Goal: Transaction & Acquisition: Purchase product/service

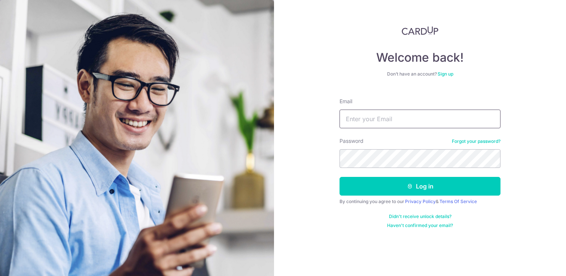
click at [406, 114] on input "Email" at bounding box center [420, 119] width 161 height 19
type input "melvrickgoh@hotmail.com"
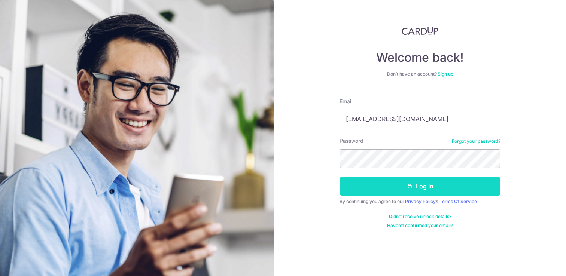
click at [383, 190] on button "Log in" at bounding box center [420, 186] width 161 height 19
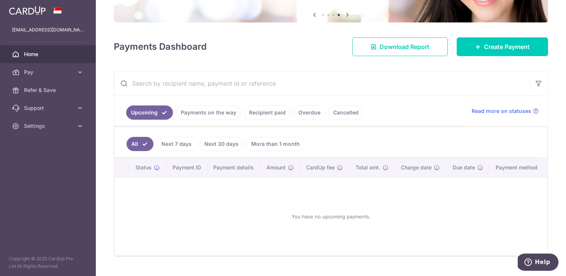
scroll to position [90, 0]
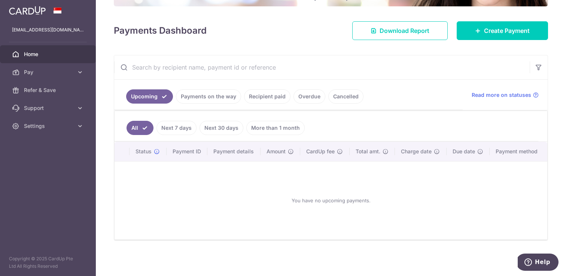
click at [260, 95] on link "Recipient paid" at bounding box center [267, 97] width 46 height 14
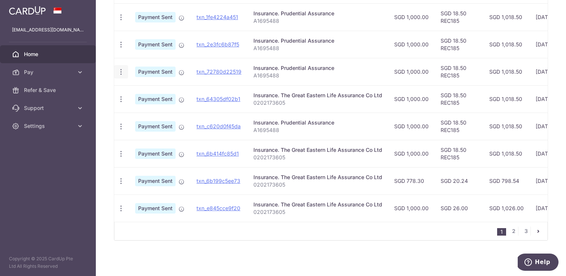
scroll to position [0, 0]
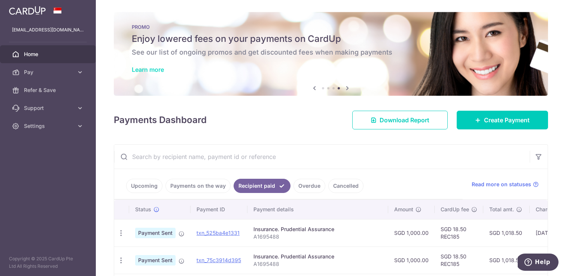
click at [150, 72] on link "Learn more" at bounding box center [148, 69] width 32 height 7
click at [486, 112] on link "Create Payment" at bounding box center [502, 120] width 91 height 19
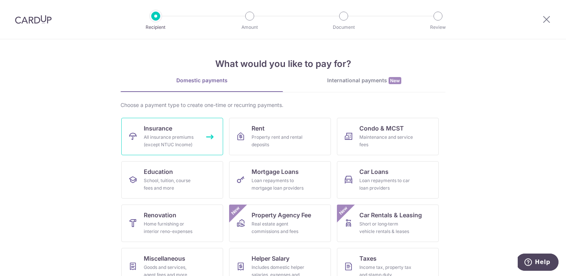
click at [168, 138] on div "All insurance premiums (except NTUC Income)" at bounding box center [171, 141] width 54 height 15
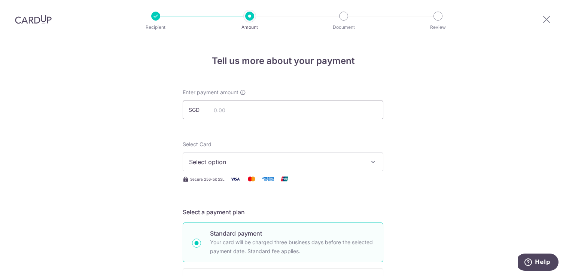
click at [244, 114] on input "text" at bounding box center [283, 110] width 201 height 19
type input "1,474.00"
click at [204, 157] on button "Select option" at bounding box center [283, 162] width 201 height 19
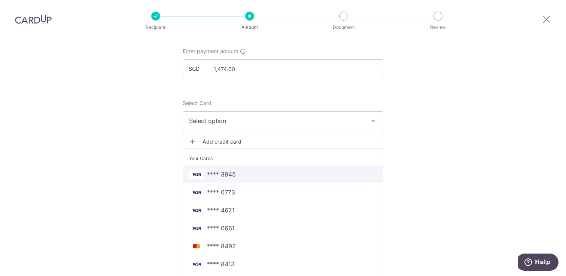
scroll to position [56, 0]
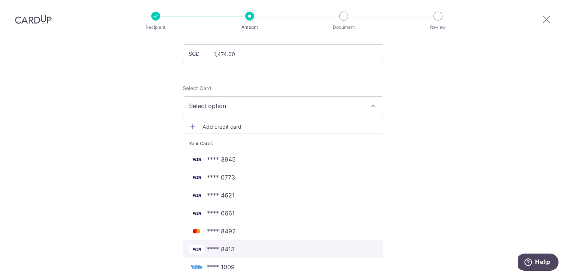
click at [248, 254] on link "**** 8413" at bounding box center [283, 249] width 200 height 18
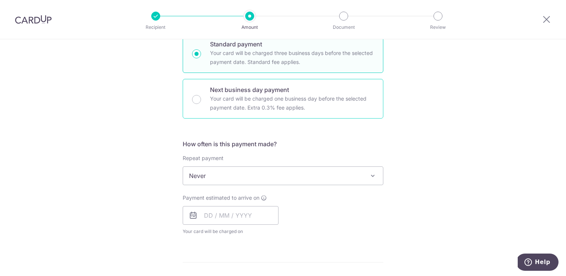
scroll to position [220, 0]
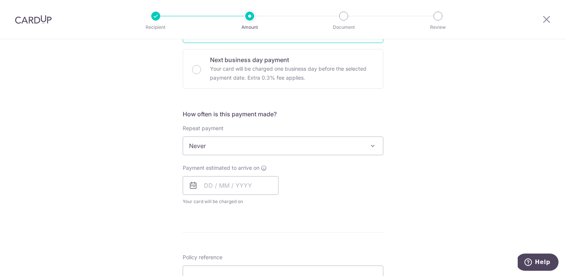
click at [209, 141] on span "Never" at bounding box center [283, 146] width 200 height 18
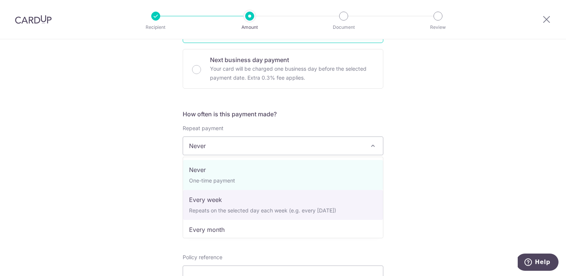
select select "2"
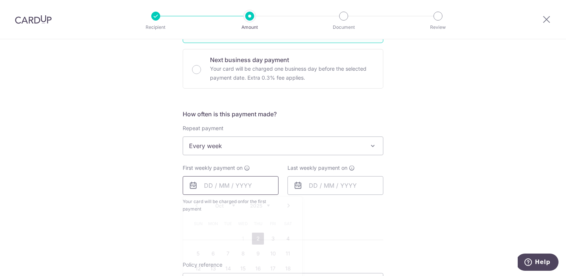
click at [220, 185] on input "text" at bounding box center [231, 185] width 96 height 19
click at [258, 239] on link "2" at bounding box center [258, 239] width 12 height 12
type input "[DATE]"
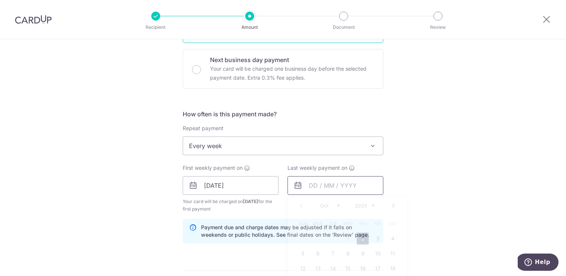
click at [309, 186] on input "text" at bounding box center [336, 185] width 96 height 19
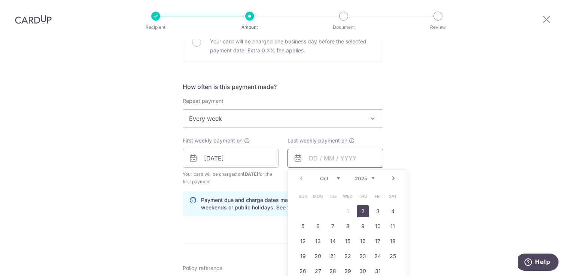
scroll to position [259, 0]
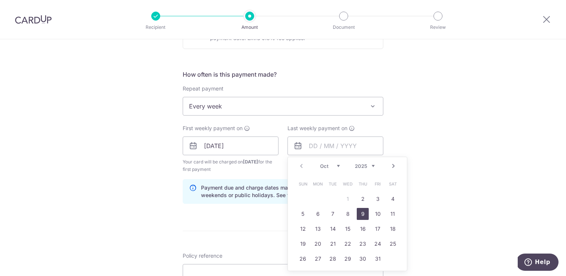
click at [364, 215] on link "9" at bounding box center [363, 214] width 12 height 12
type input "[DATE]"
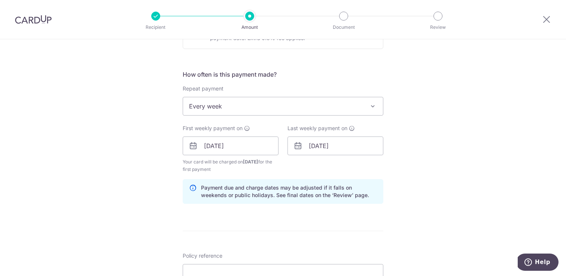
click at [305, 204] on div "Payment due and charge dates may be adjusted if it falls on weekends or public …" at bounding box center [283, 191] width 201 height 25
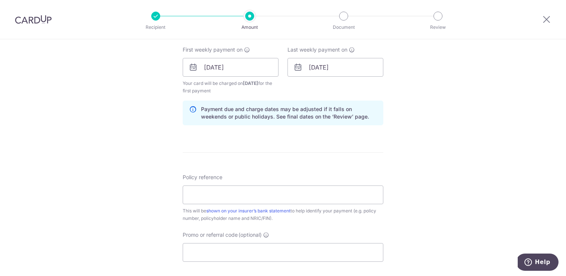
scroll to position [343, 0]
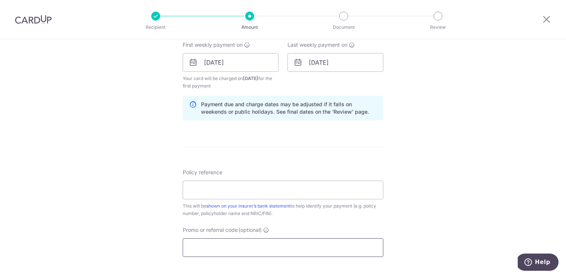
click at [292, 250] on input "Promo or referral code (optional)" at bounding box center [283, 248] width 201 height 19
paste input "REC185"
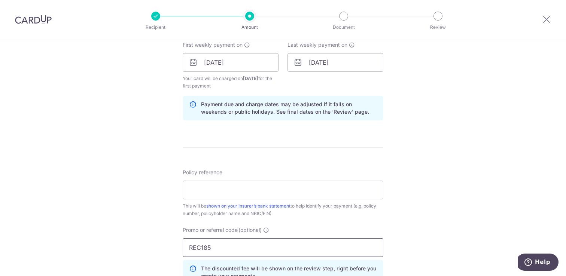
type input "REC185"
click at [238, 202] on div "Policy reference This will be shown on your insurer’s bank statement to help id…" at bounding box center [283, 193] width 201 height 49
click at [239, 192] on input "Policy reference" at bounding box center [283, 190] width 201 height 19
paste input "A1695488"
type input "A1695488"
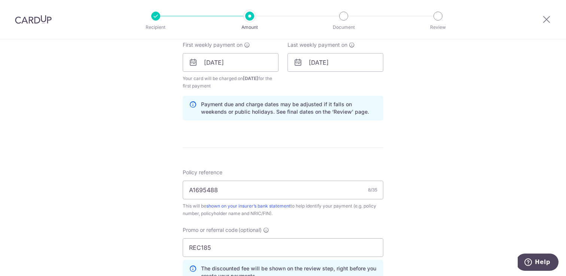
click at [137, 204] on div "Tell us more about your payment Enter payment amount SGD 1,474.00 1474.00 Selec…" at bounding box center [283, 72] width 566 height 750
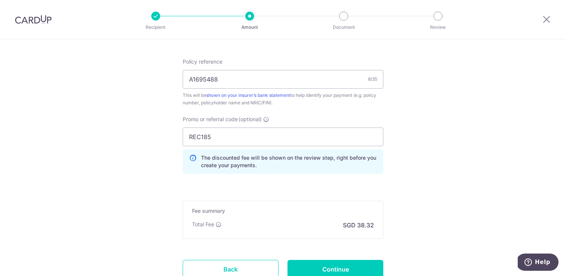
scroll to position [494, 0]
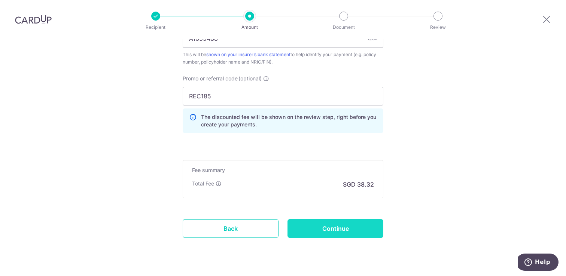
click at [308, 225] on input "Continue" at bounding box center [336, 229] width 96 height 19
type input "Create Schedule"
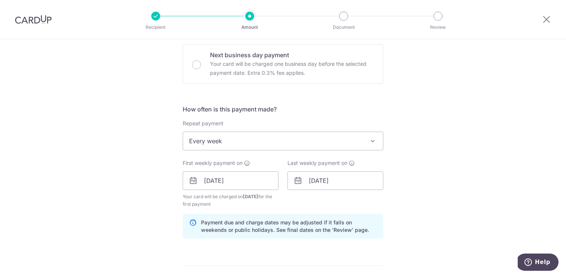
scroll to position [189, 0]
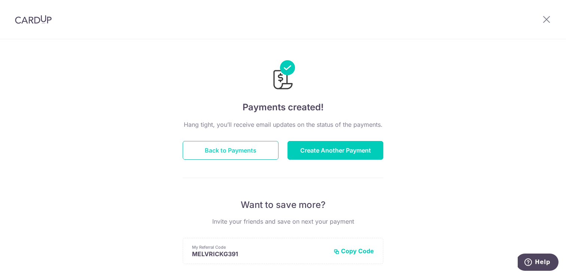
click at [224, 148] on button "Back to Payments" at bounding box center [231, 150] width 96 height 19
